Goal: Navigation & Orientation: Understand site structure

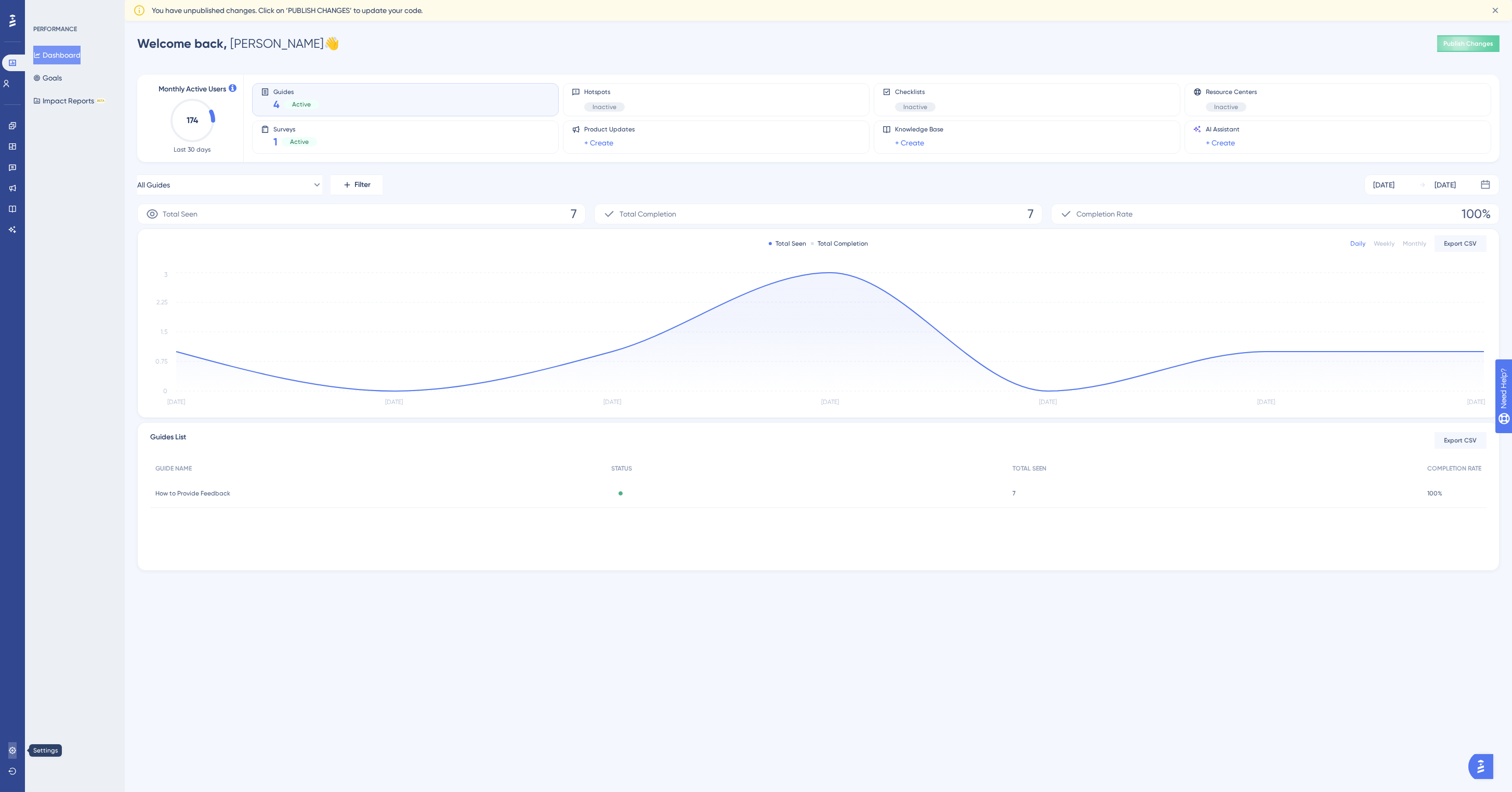
click at [13, 746] on link at bounding box center [12, 750] width 8 height 17
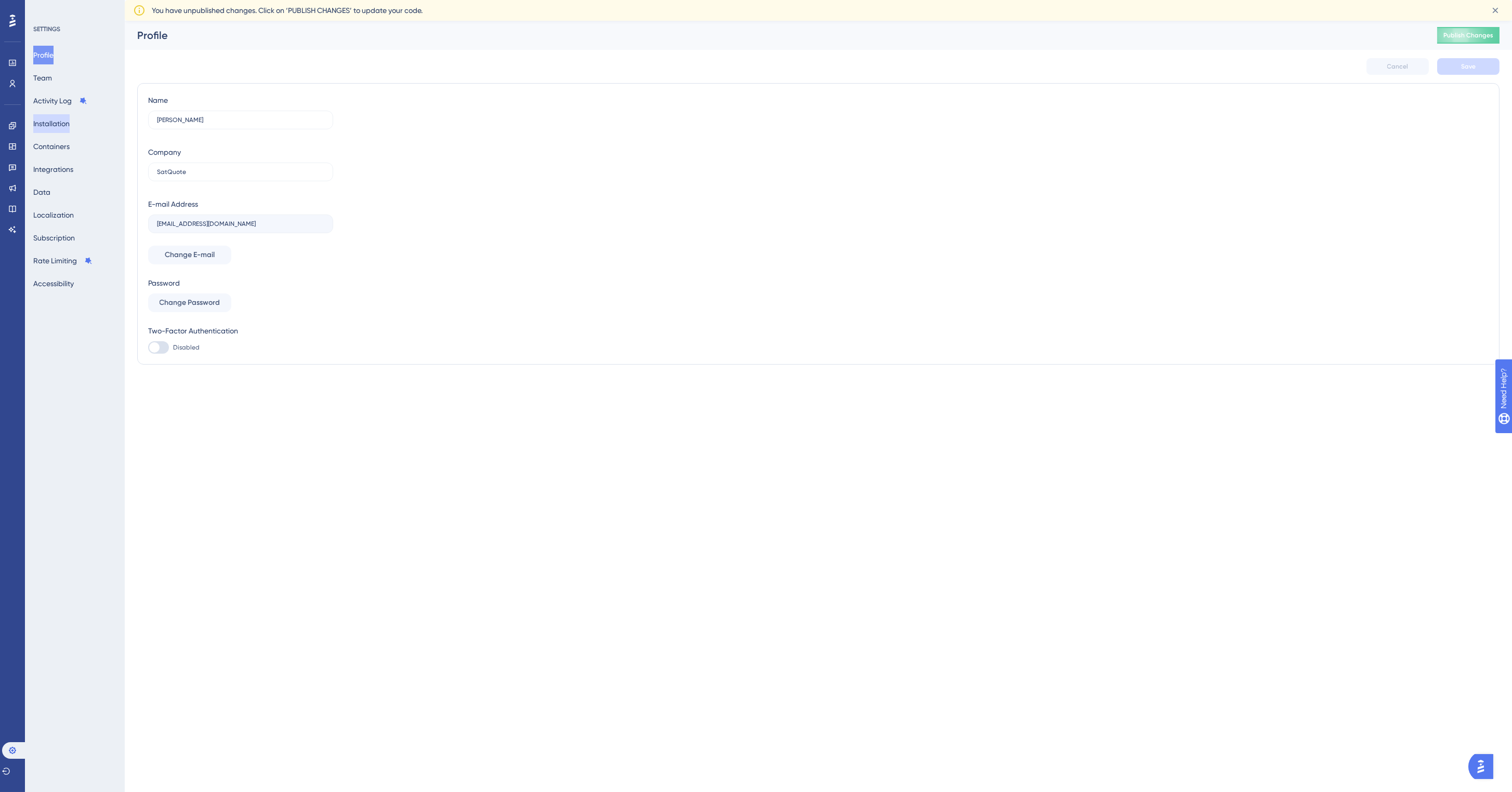
click at [61, 123] on button "Installation" at bounding box center [52, 124] width 36 height 19
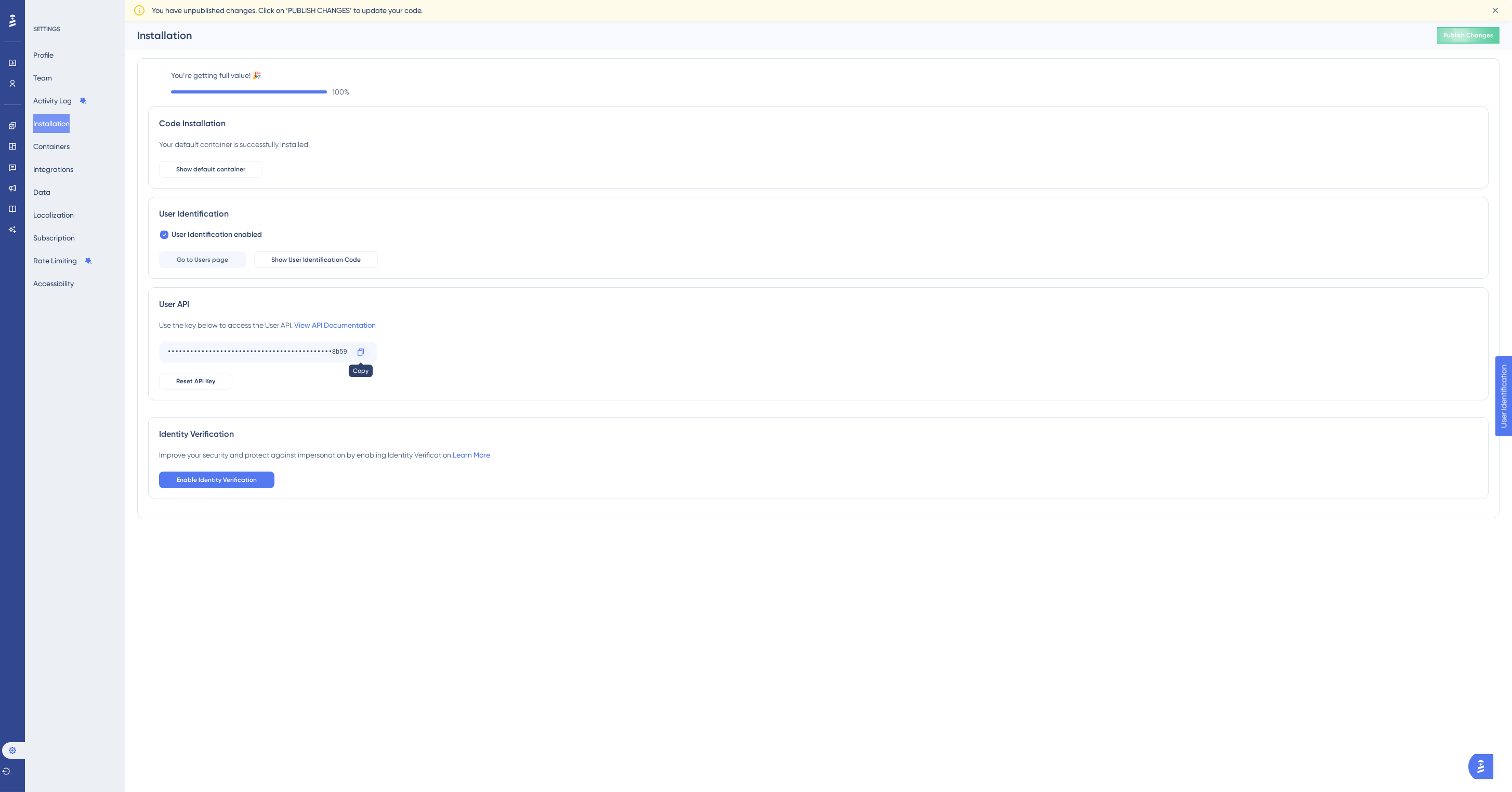
click at [361, 355] on icon at bounding box center [361, 352] width 6 height 7
click at [10, 79] on icon at bounding box center [12, 83] width 8 height 8
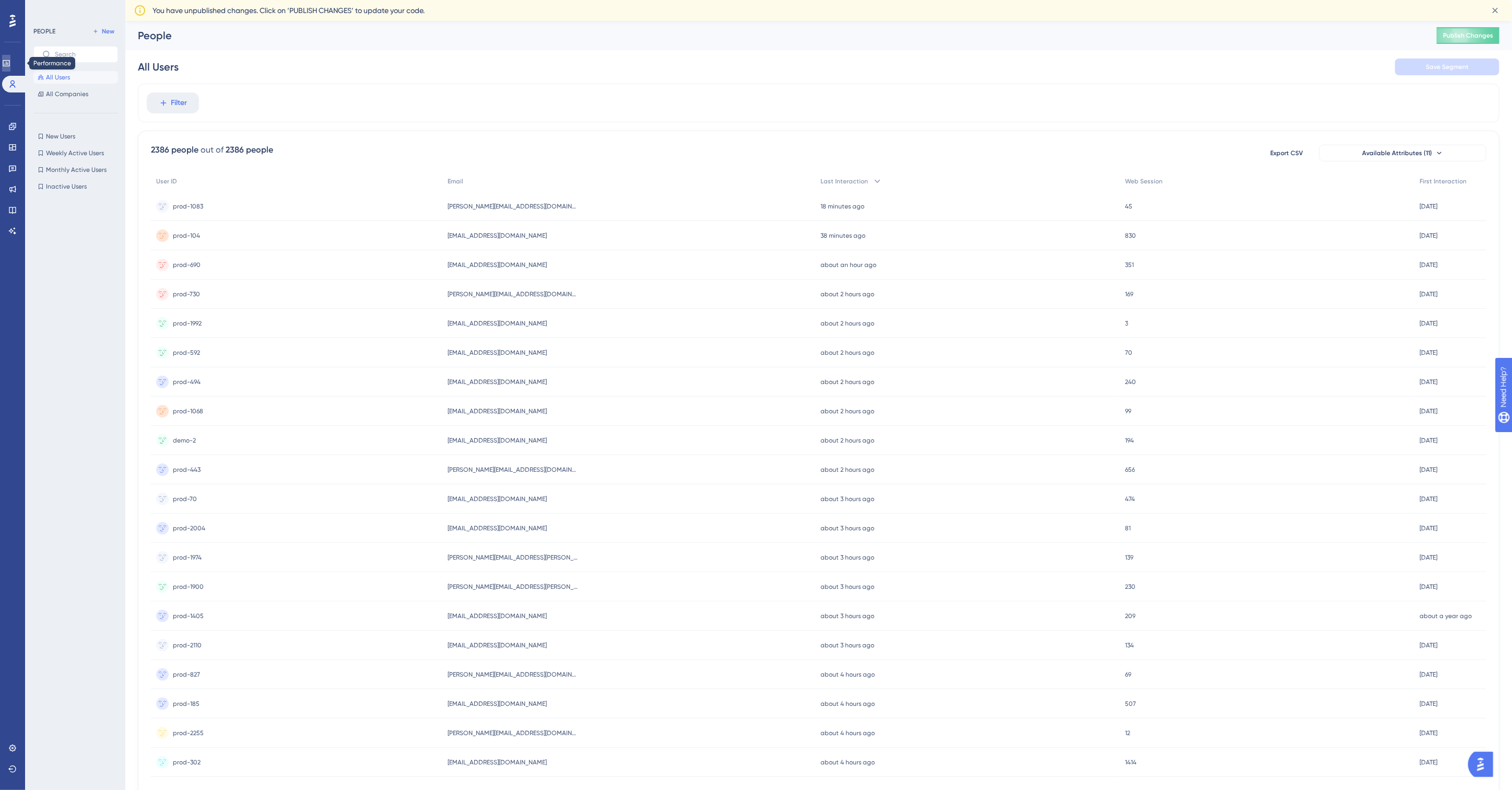
click at [10, 61] on icon at bounding box center [6, 63] width 8 height 8
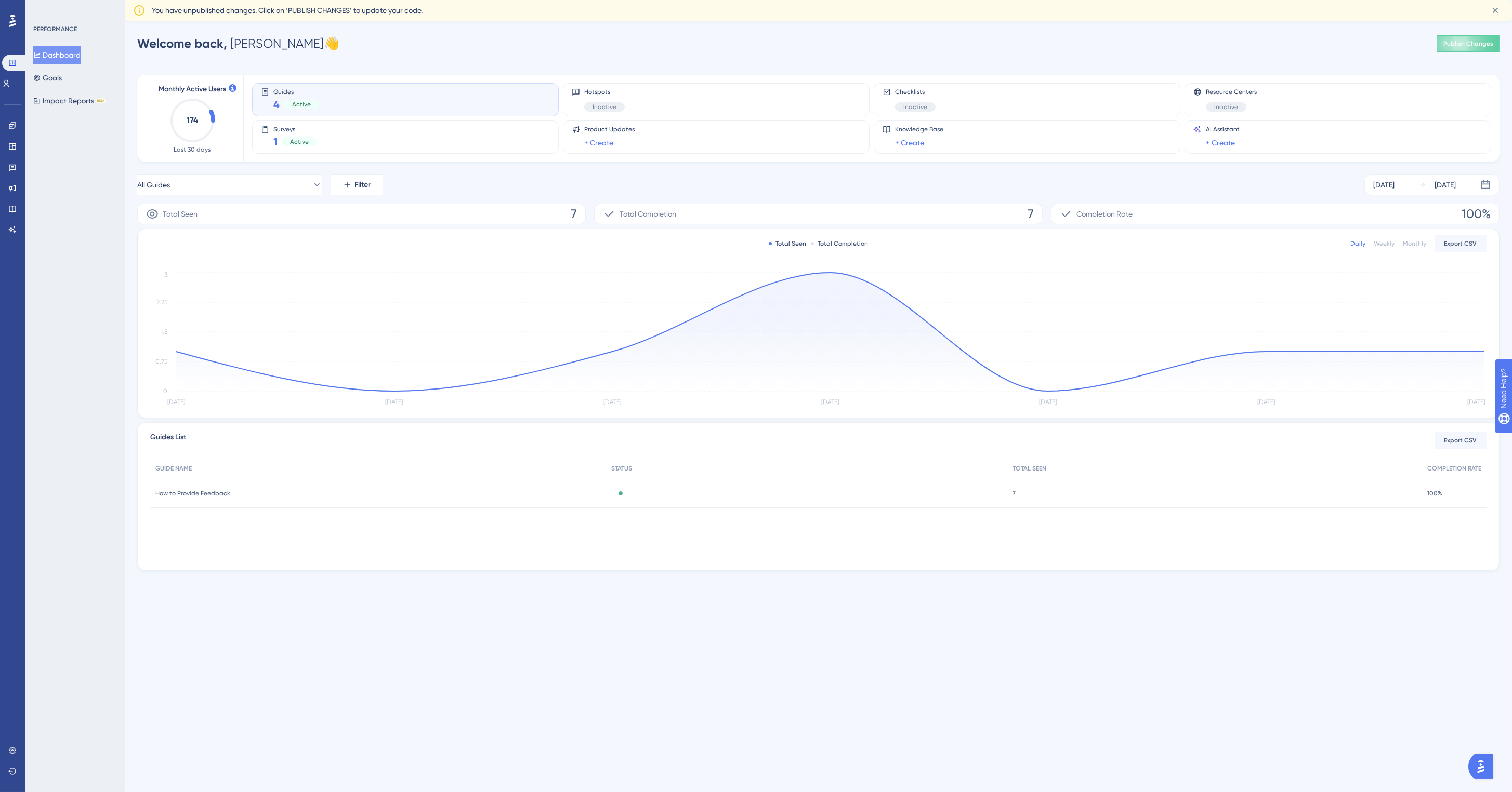
click at [16, 26] on div at bounding box center [12, 21] width 17 height 17
click at [13, 146] on icon at bounding box center [12, 147] width 8 height 8
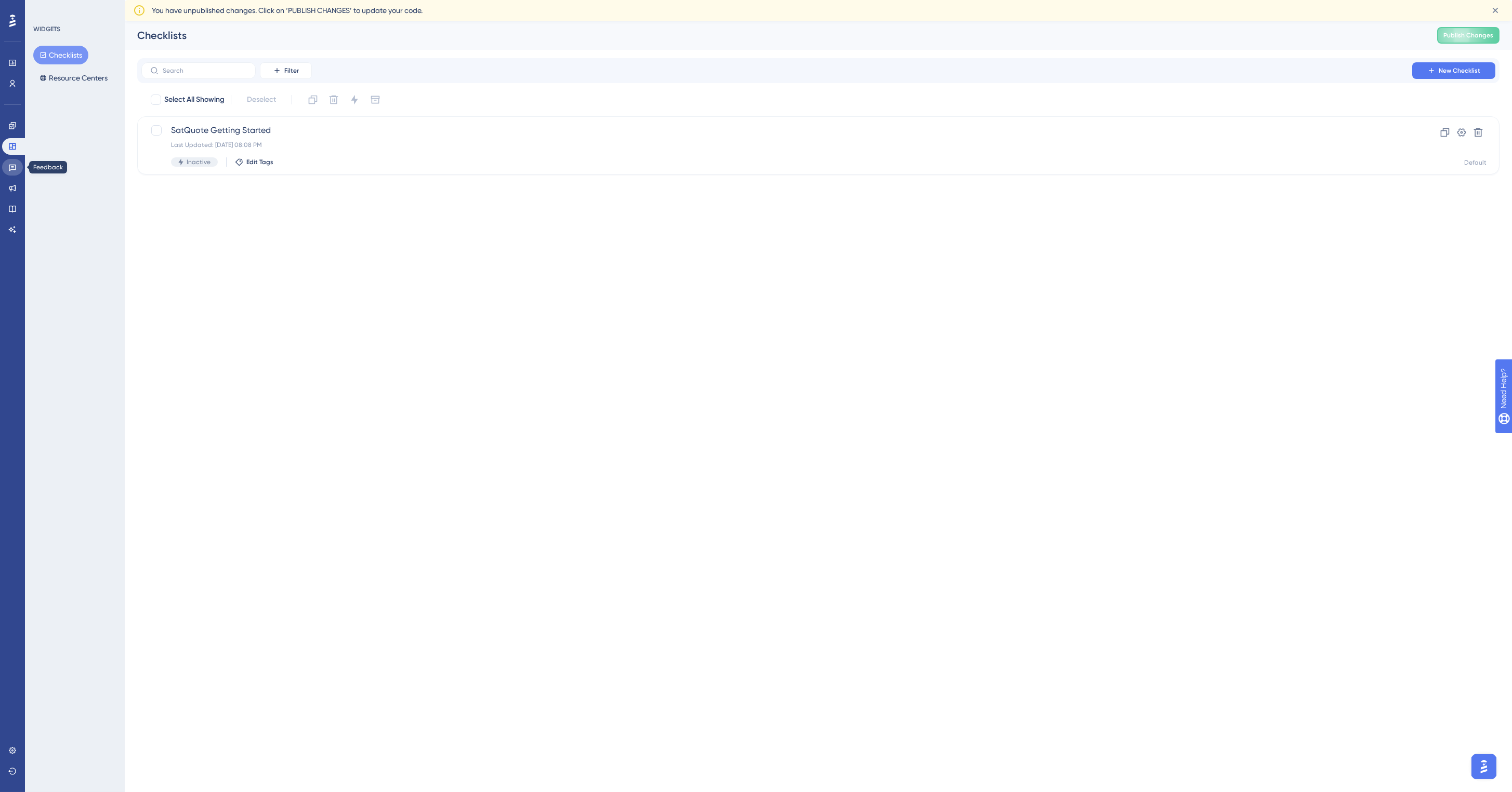
click at [11, 167] on icon at bounding box center [12, 167] width 8 height 8
click at [11, 192] on link at bounding box center [13, 188] width 21 height 17
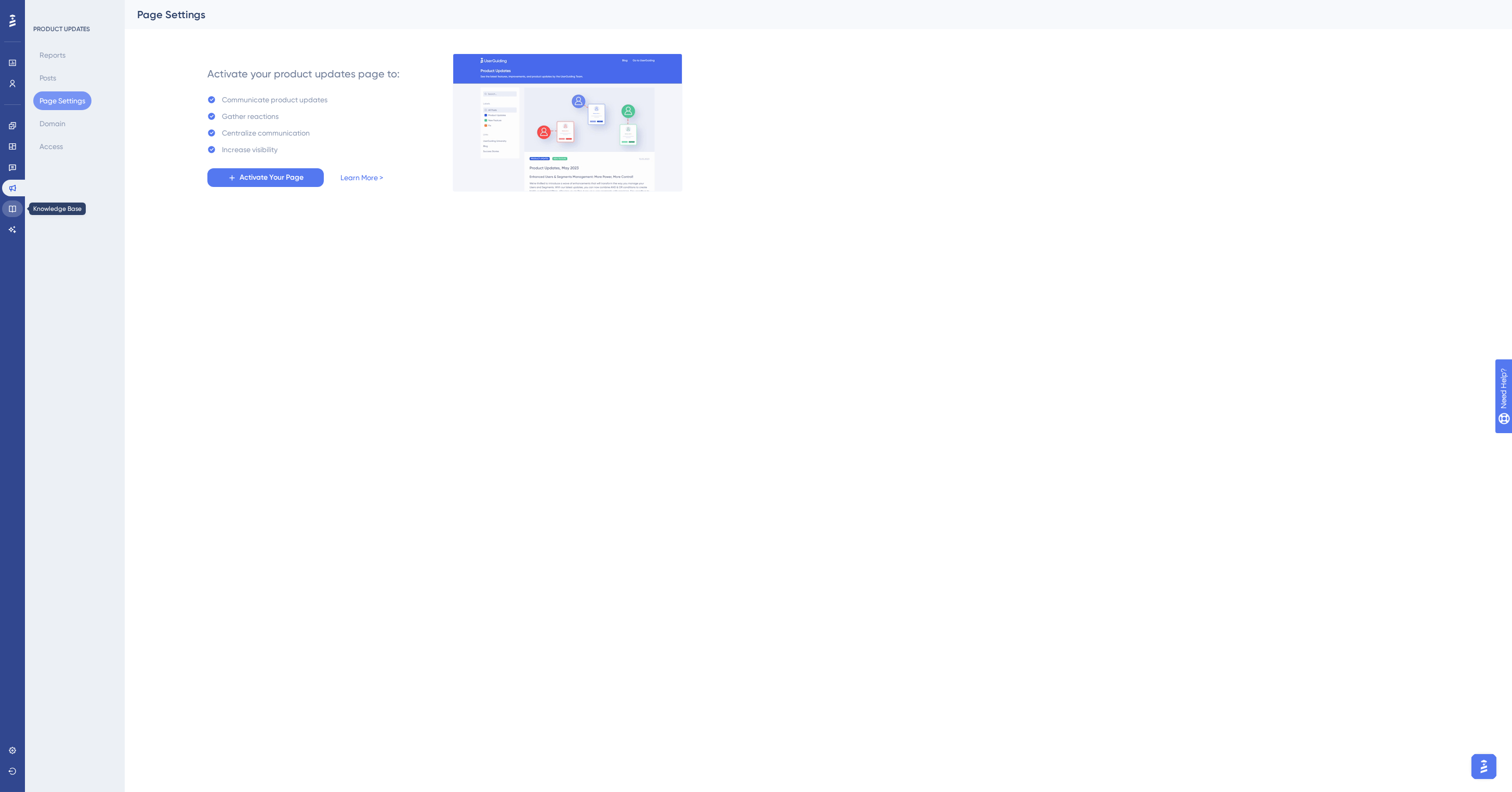
click at [8, 210] on link at bounding box center [13, 208] width 21 height 17
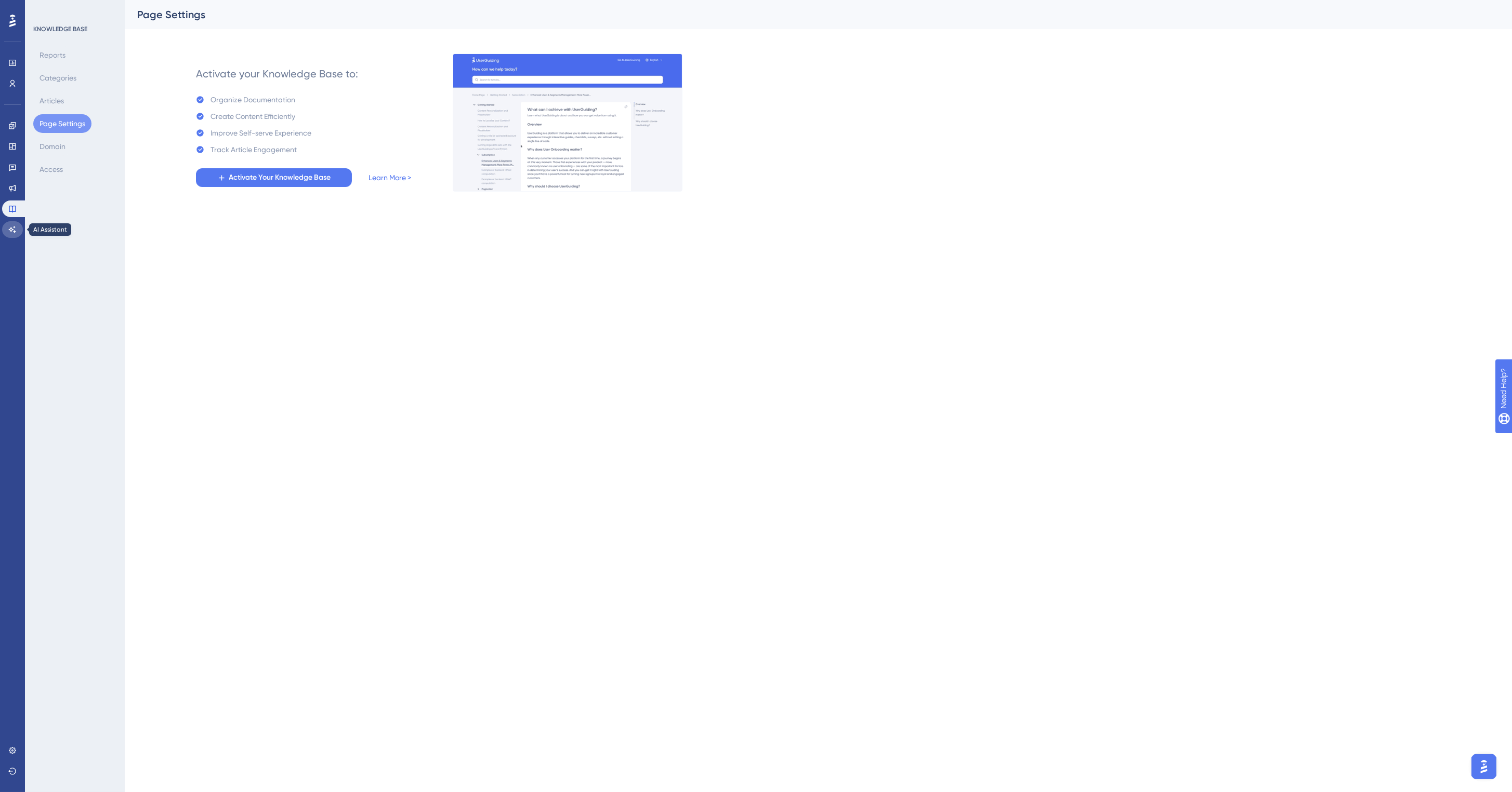
click at [7, 231] on link at bounding box center [13, 229] width 21 height 17
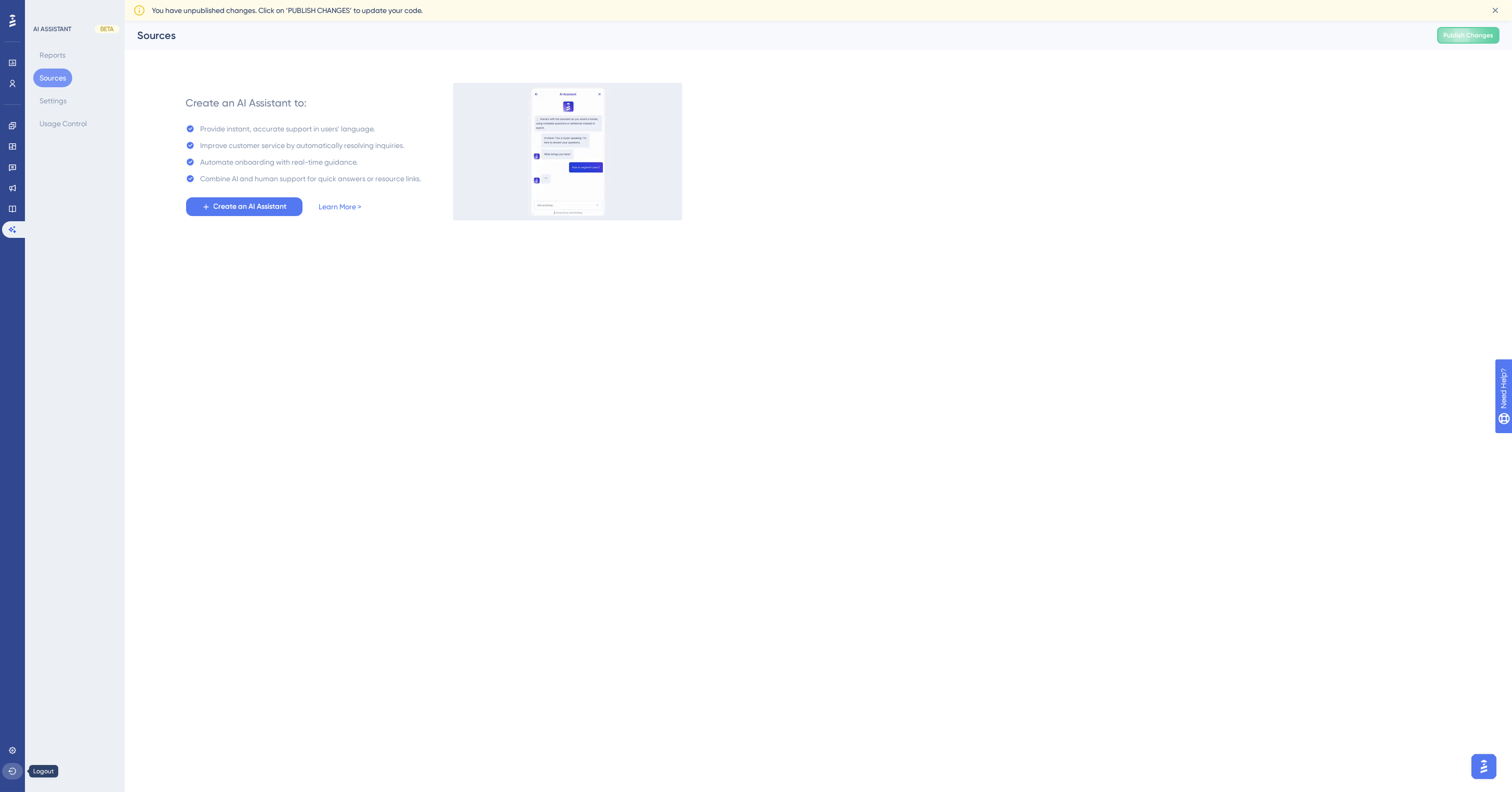
click at [10, 772] on icon at bounding box center [12, 771] width 8 height 7
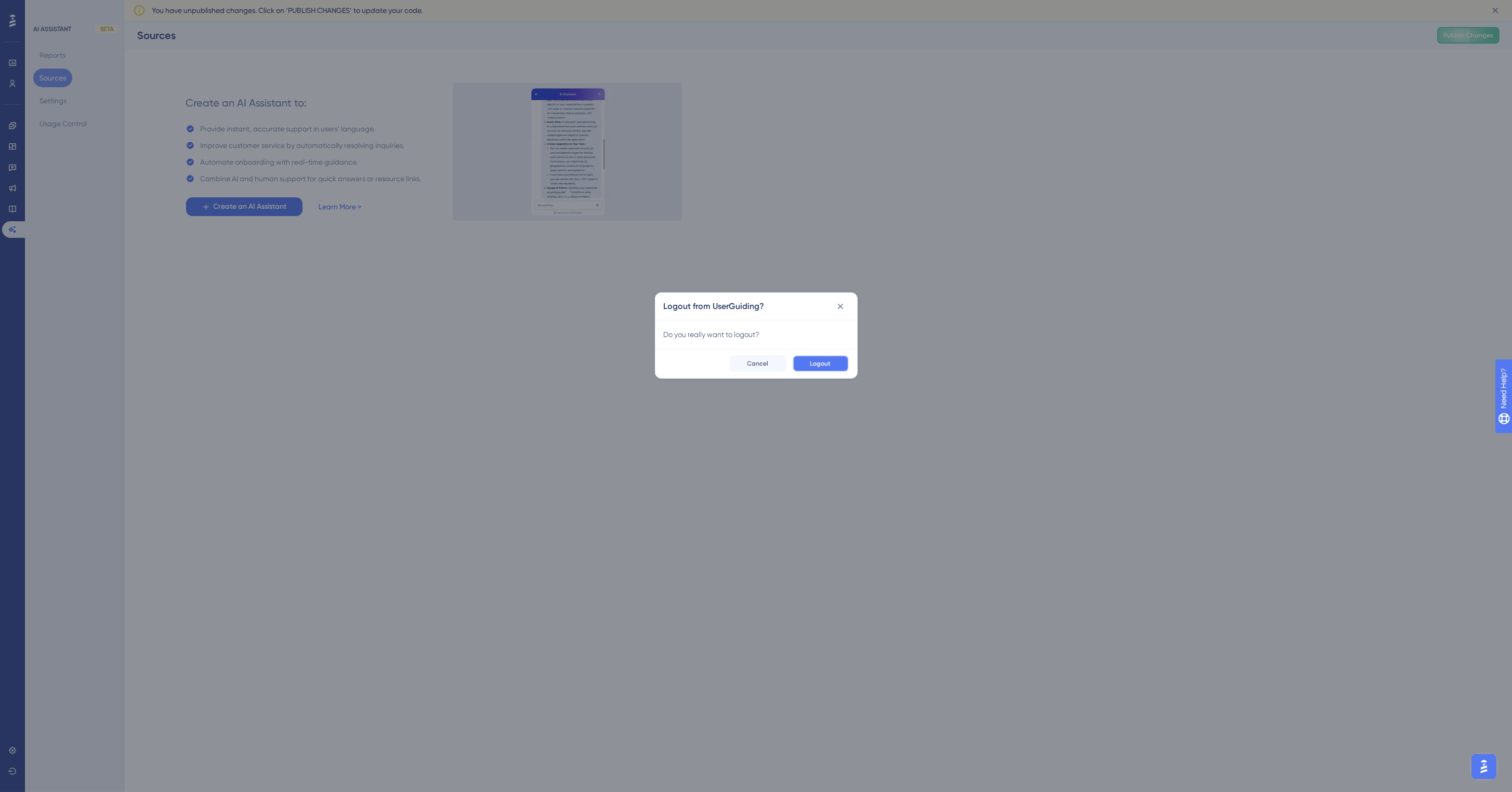
click at [835, 365] on button "Logout" at bounding box center [820, 364] width 56 height 17
